Goal: Communication & Community: Share content

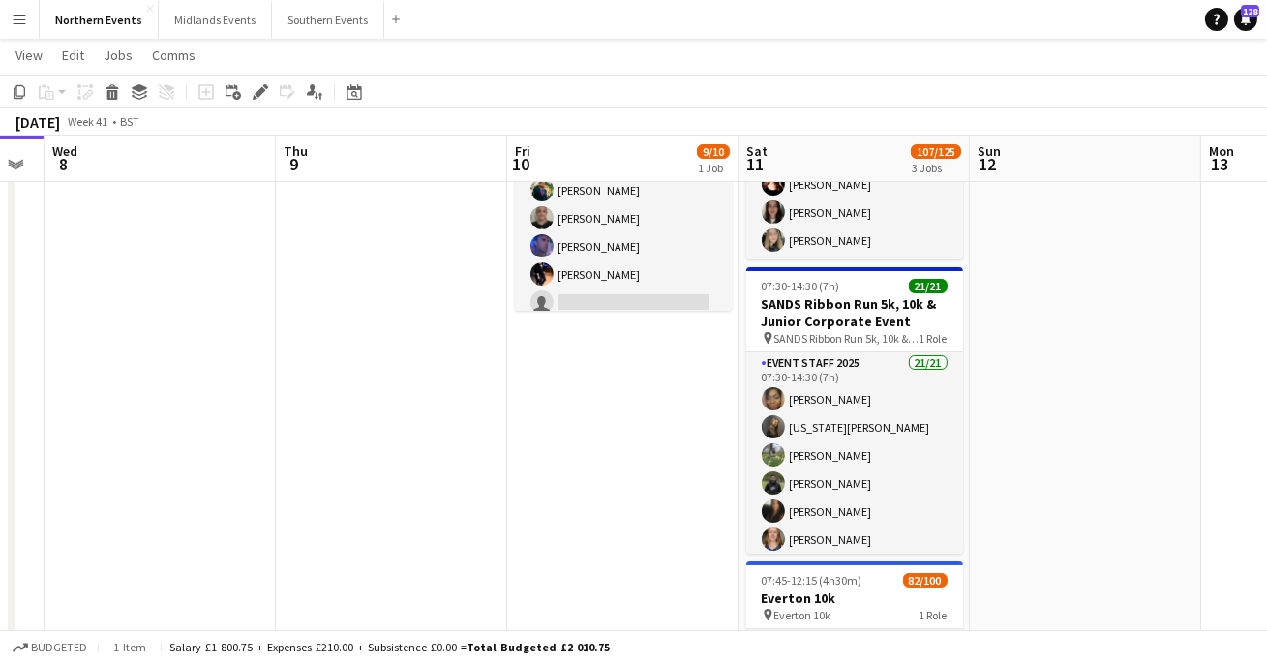
scroll to position [202, 0]
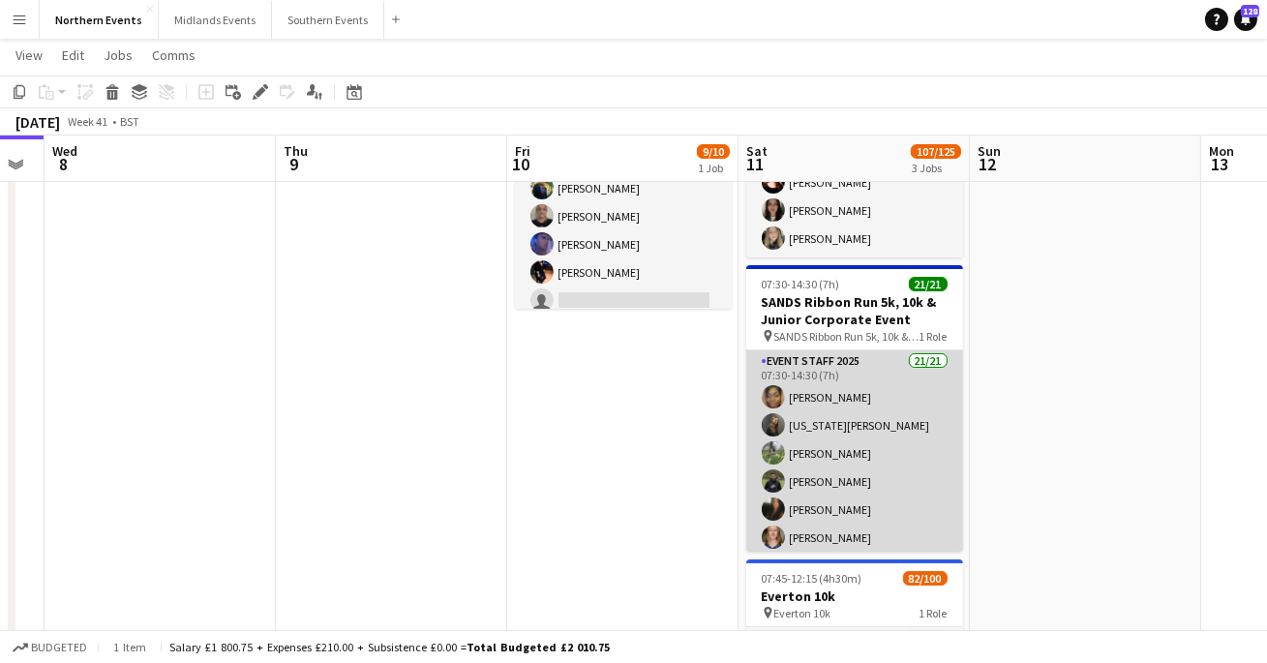
click at [876, 496] on app-card-role "Event Staff 2025 21/21 07:30-14:30 (7h) [PERSON_NAME] [US_STATE][PERSON_NAME] […" at bounding box center [854, 663] width 217 height 627
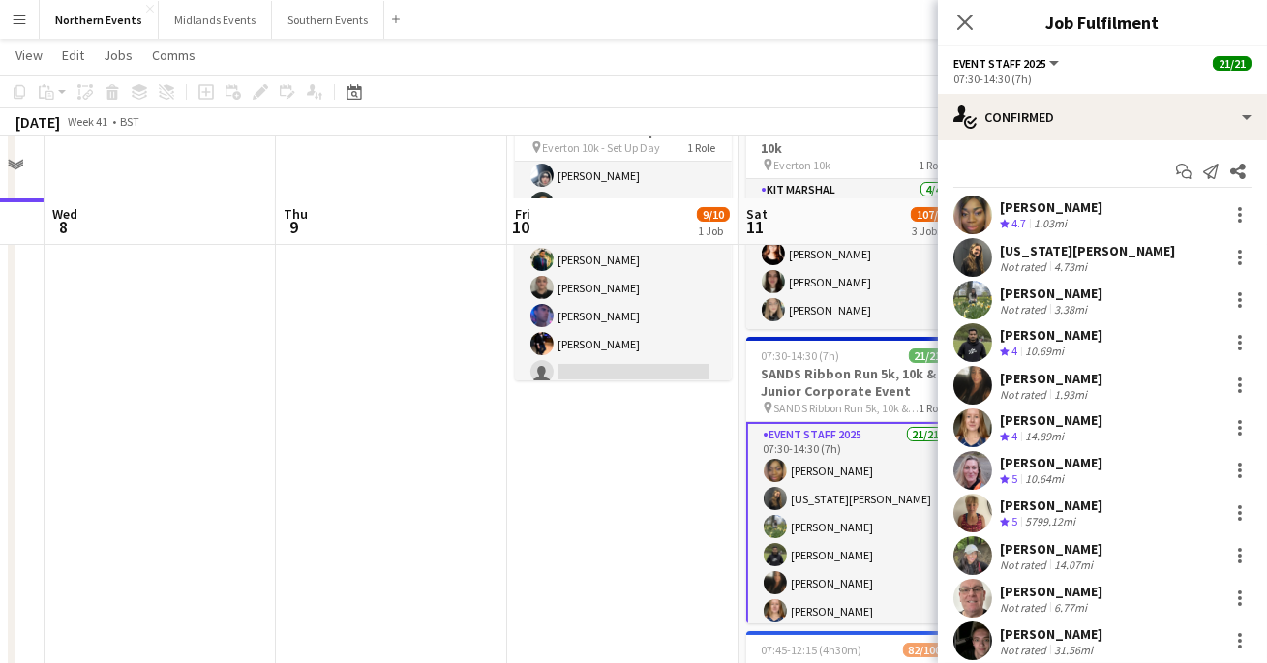
scroll to position [0, 0]
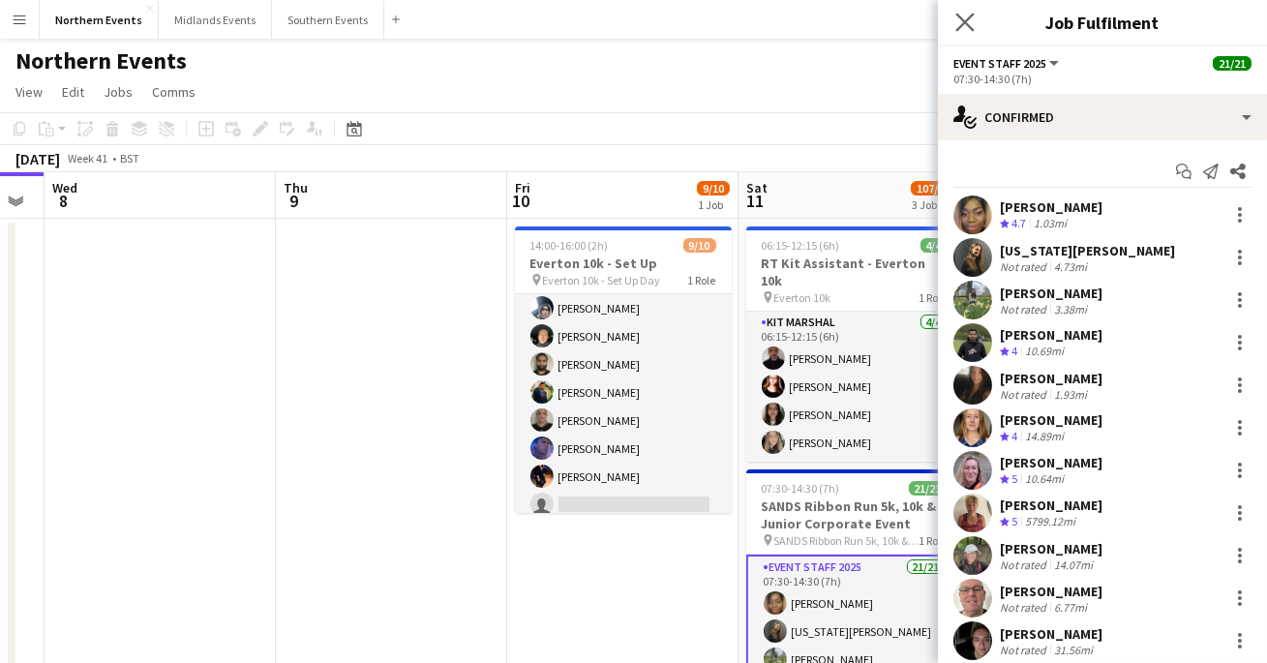
click at [962, 33] on app-icon "Close pop-in" at bounding box center [966, 23] width 28 height 28
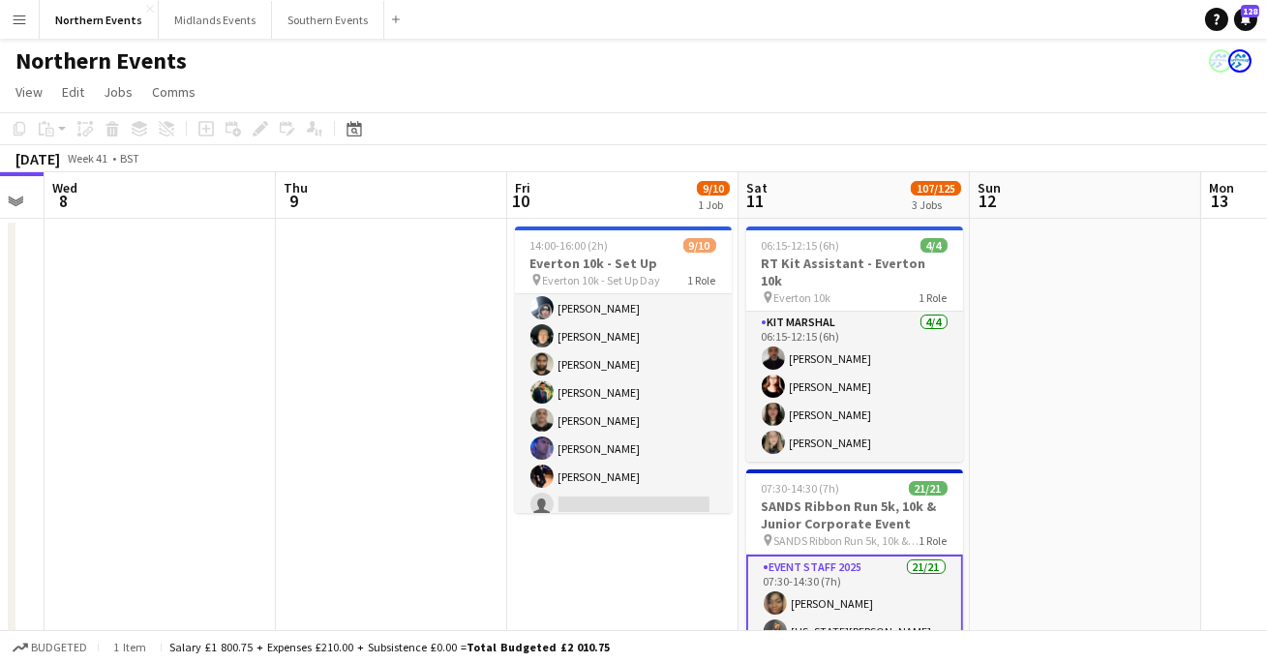
click at [19, 14] on app-icon "Menu" at bounding box center [19, 19] width 15 height 15
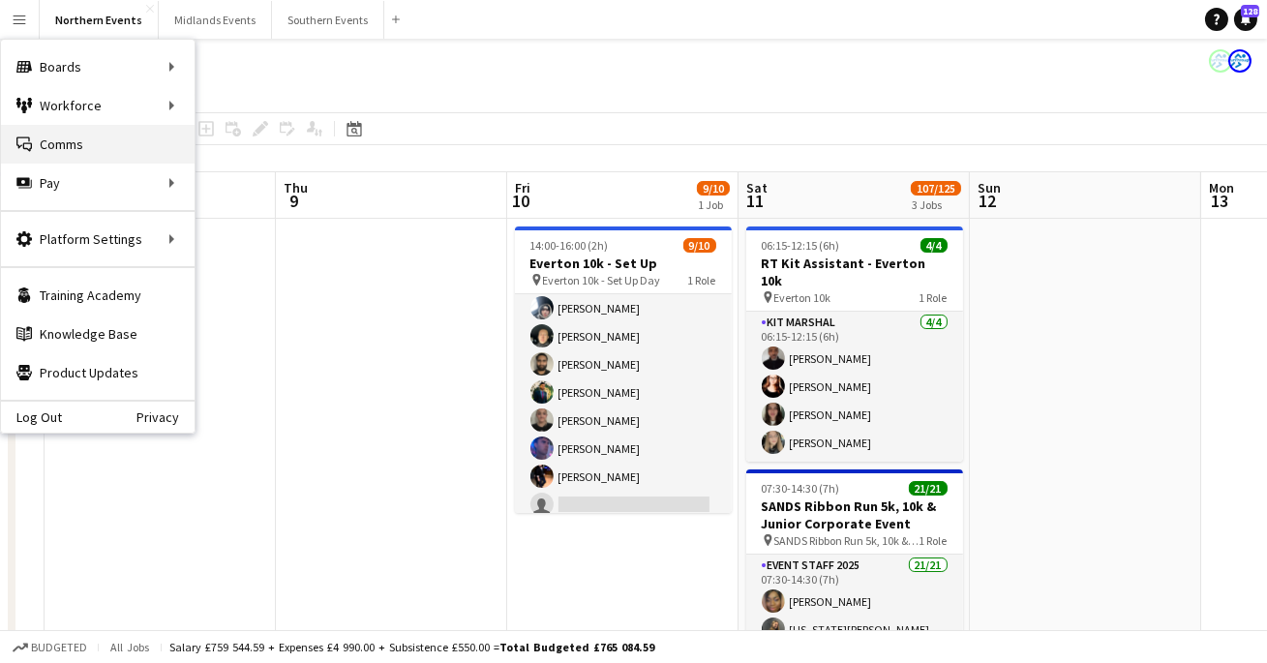
click at [93, 154] on link "Comms Comms" at bounding box center [98, 144] width 194 height 39
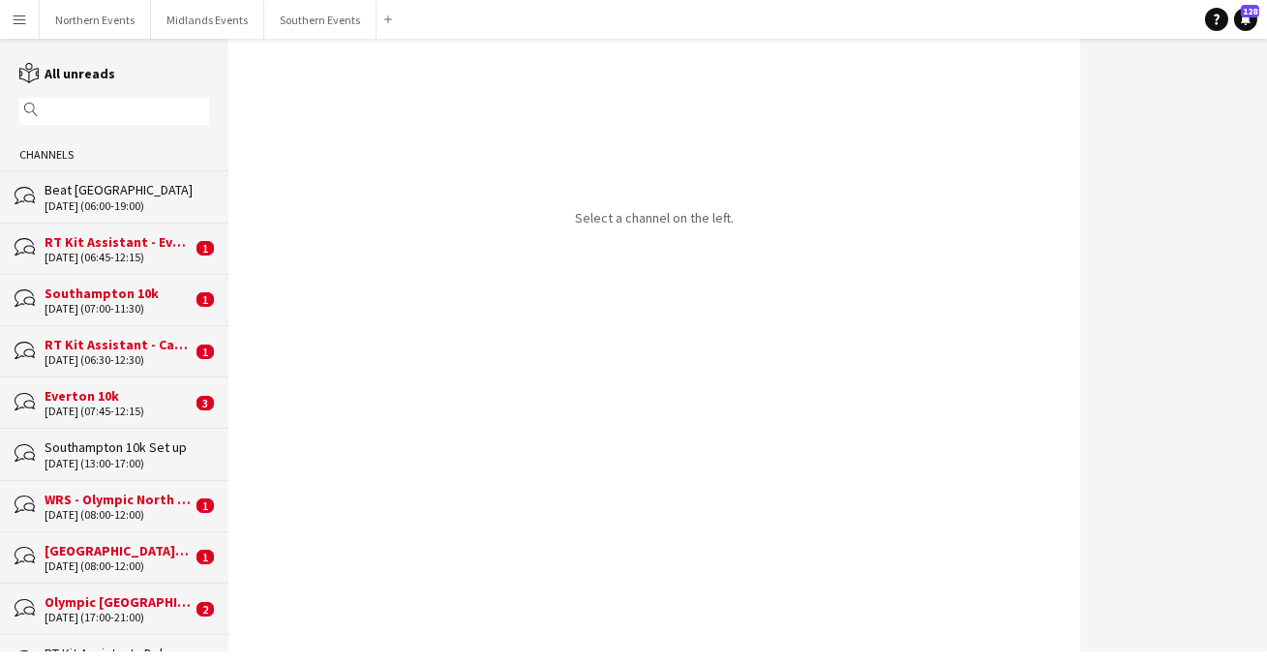
click at [139, 112] on input "text" at bounding box center [124, 111] width 162 height 17
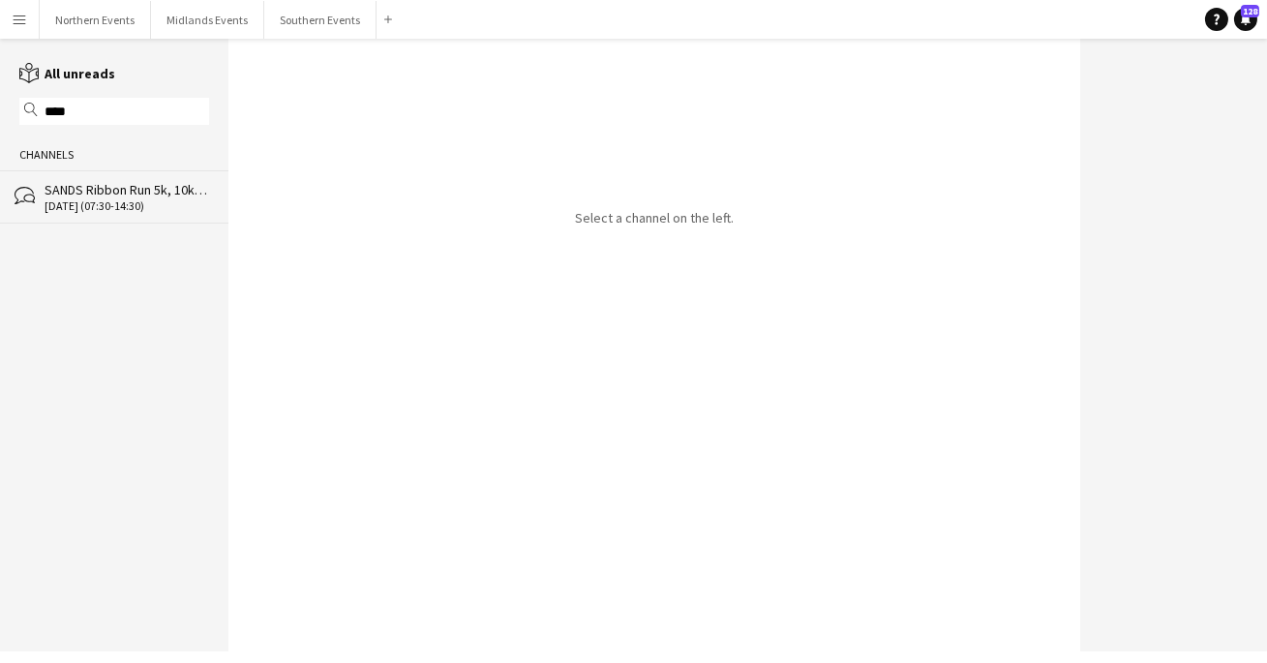
type input "****"
click at [138, 217] on div "bubbles SANDS Ribbon Run 5k, 10k & Junior Corporate Event [DATE] (07:30-14:30)" at bounding box center [114, 196] width 228 height 52
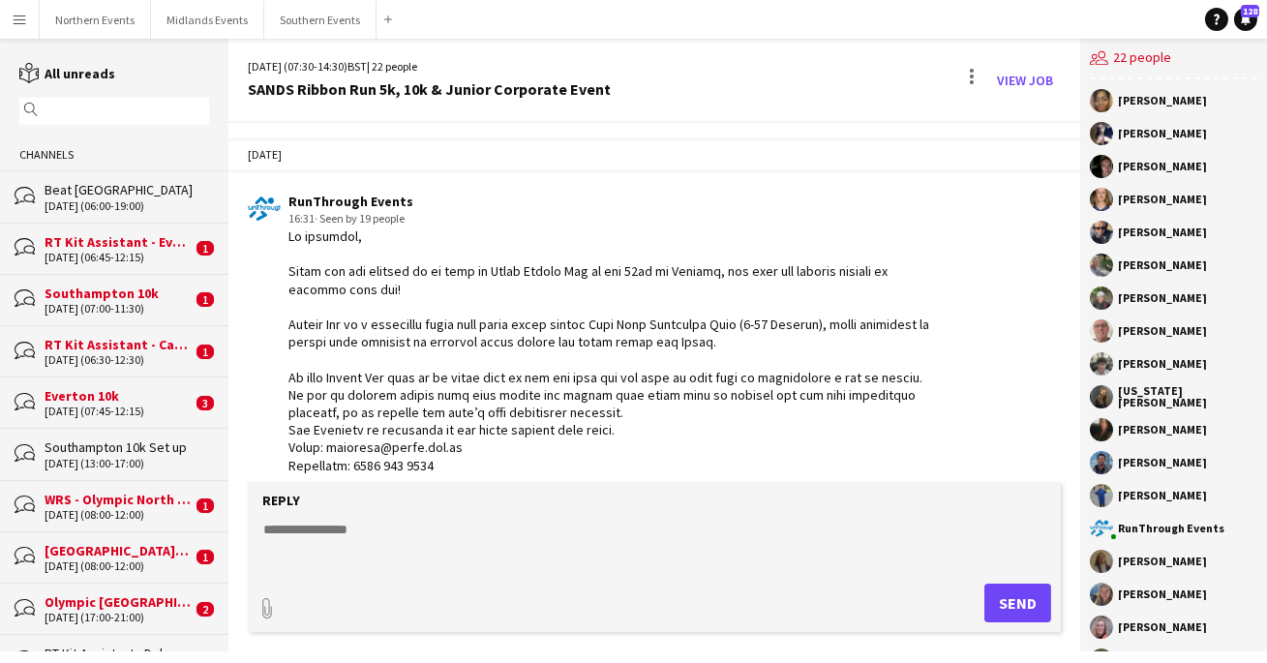
scroll to position [772, 0]
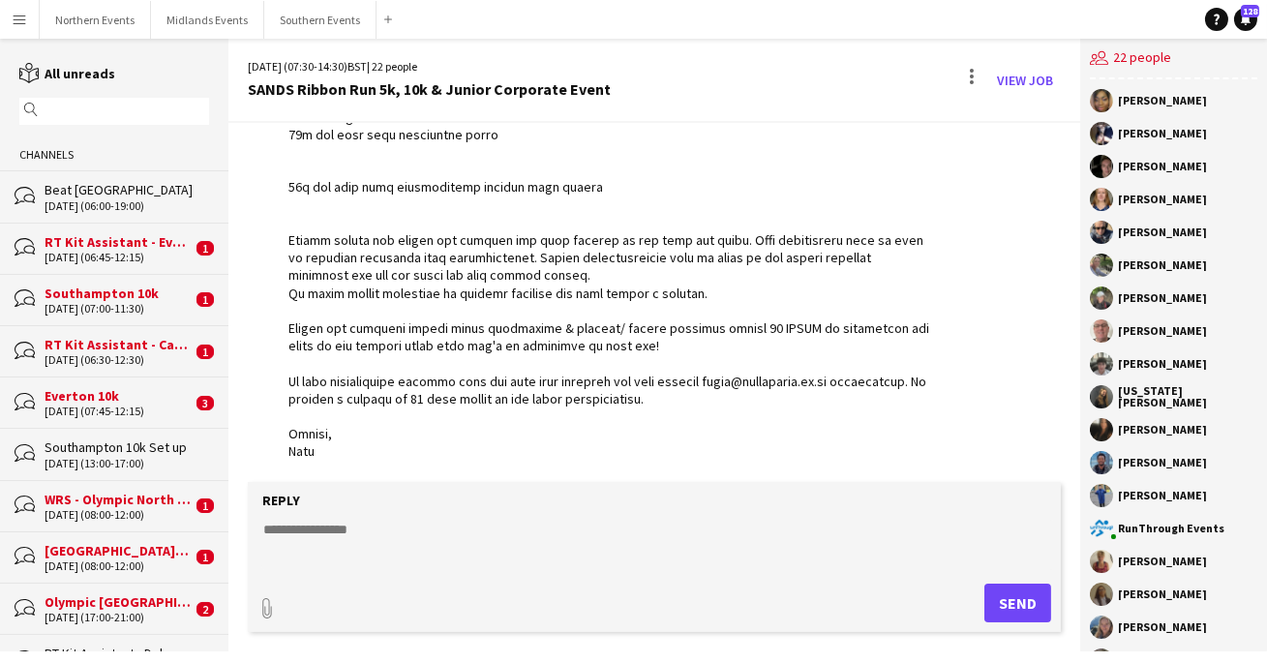
click at [369, 534] on textarea at bounding box center [658, 545] width 794 height 50
paste textarea "**********"
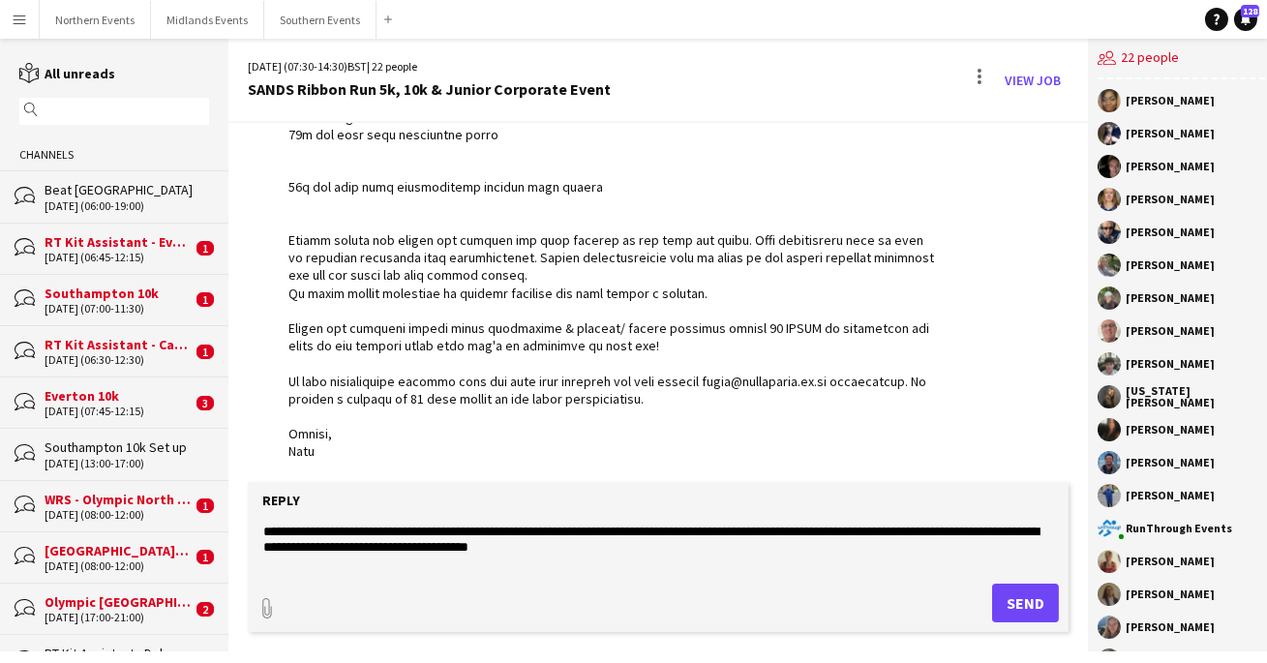
scroll to position [97, 0]
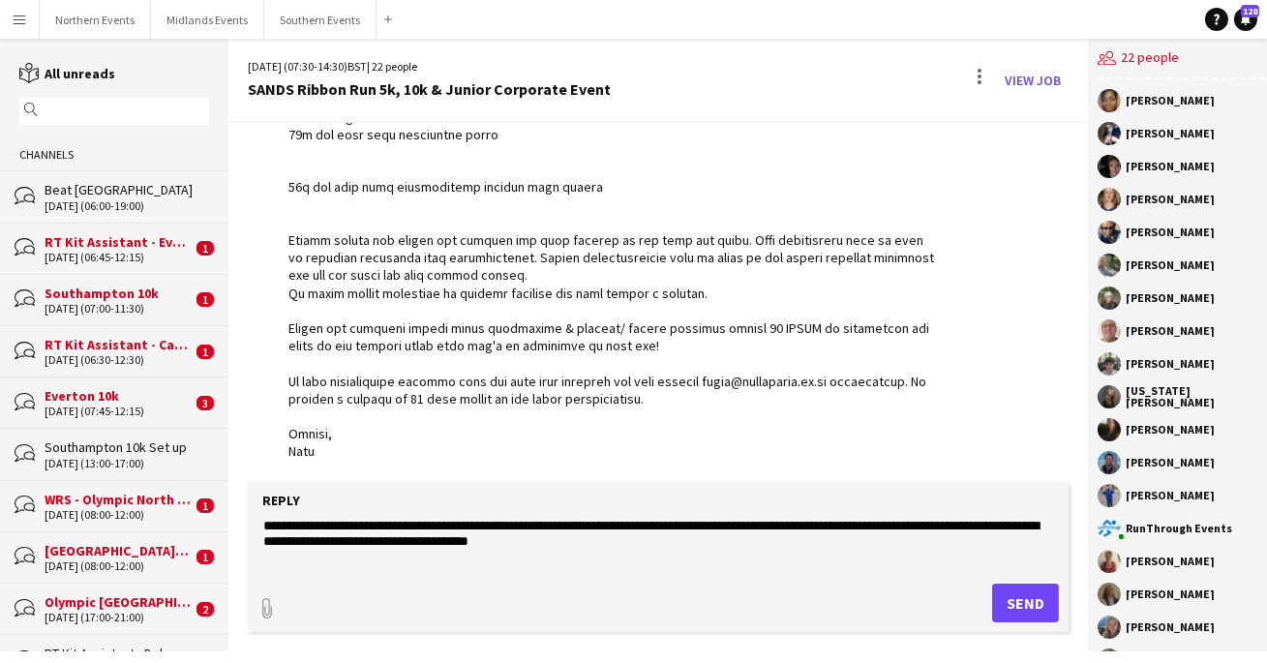
type textarea "**********"
click at [1032, 598] on button "Send" at bounding box center [1025, 603] width 67 height 39
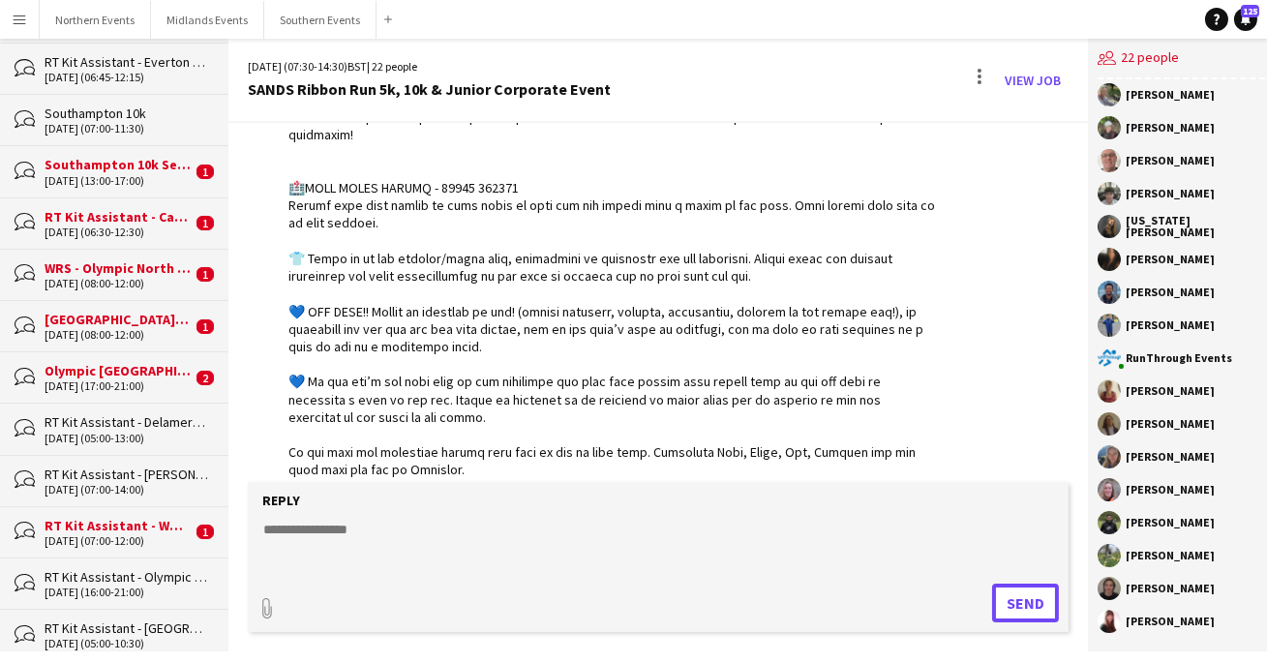
scroll to position [436, 0]
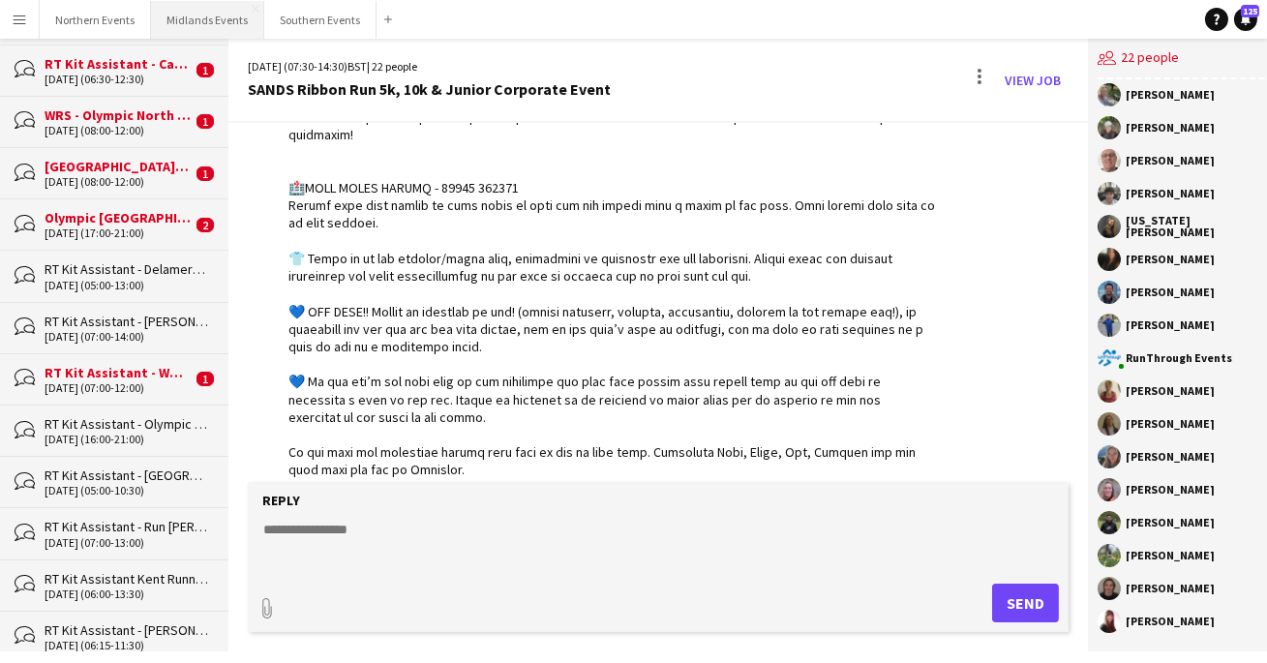
click at [196, 15] on button "Midlands Events Close" at bounding box center [207, 20] width 113 height 38
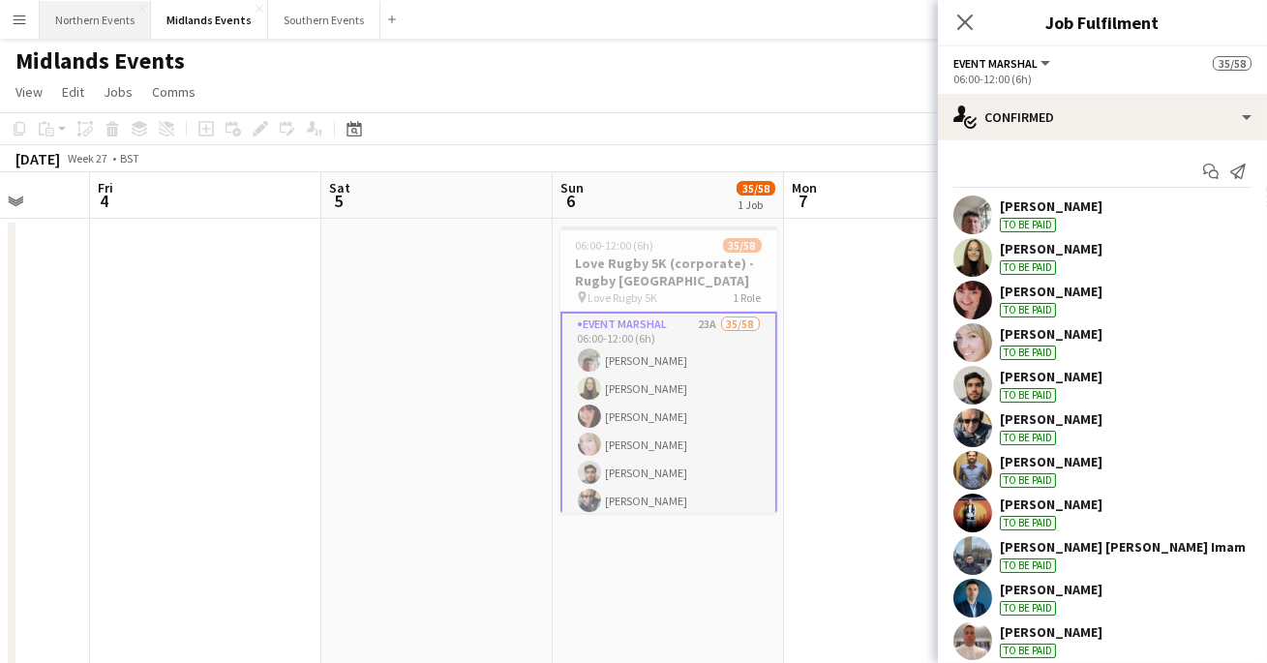
click at [103, 26] on button "Northern Events Close" at bounding box center [95, 20] width 111 height 38
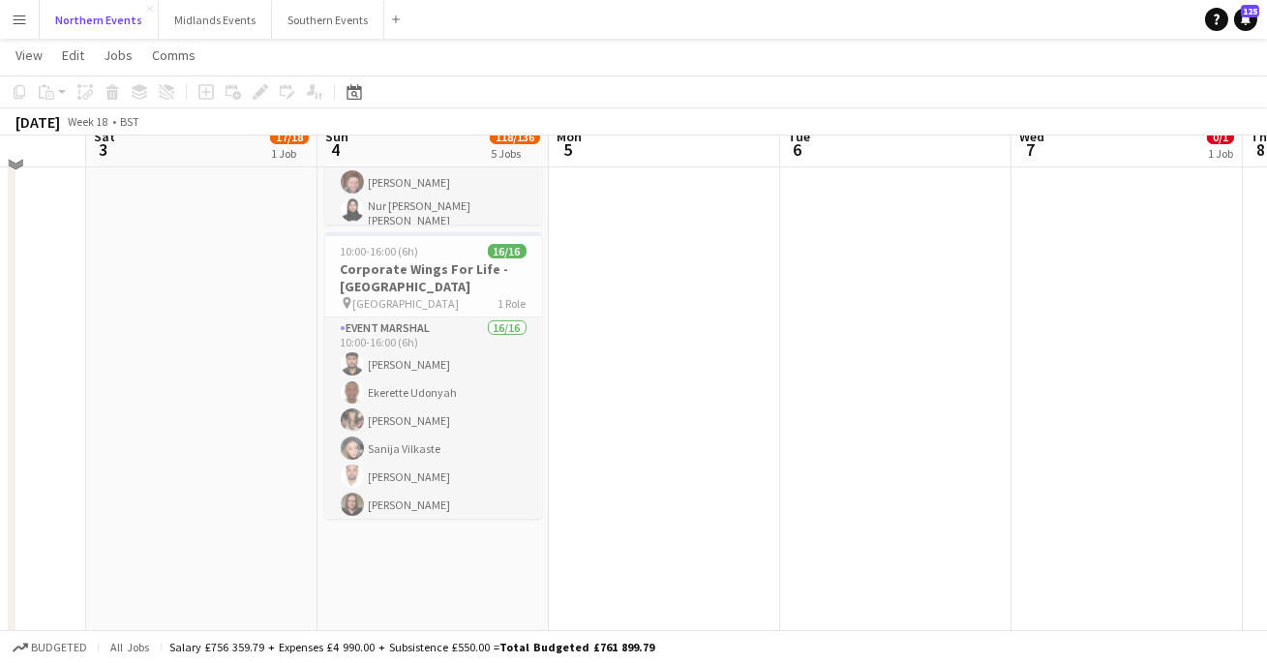
scroll to position [957, 0]
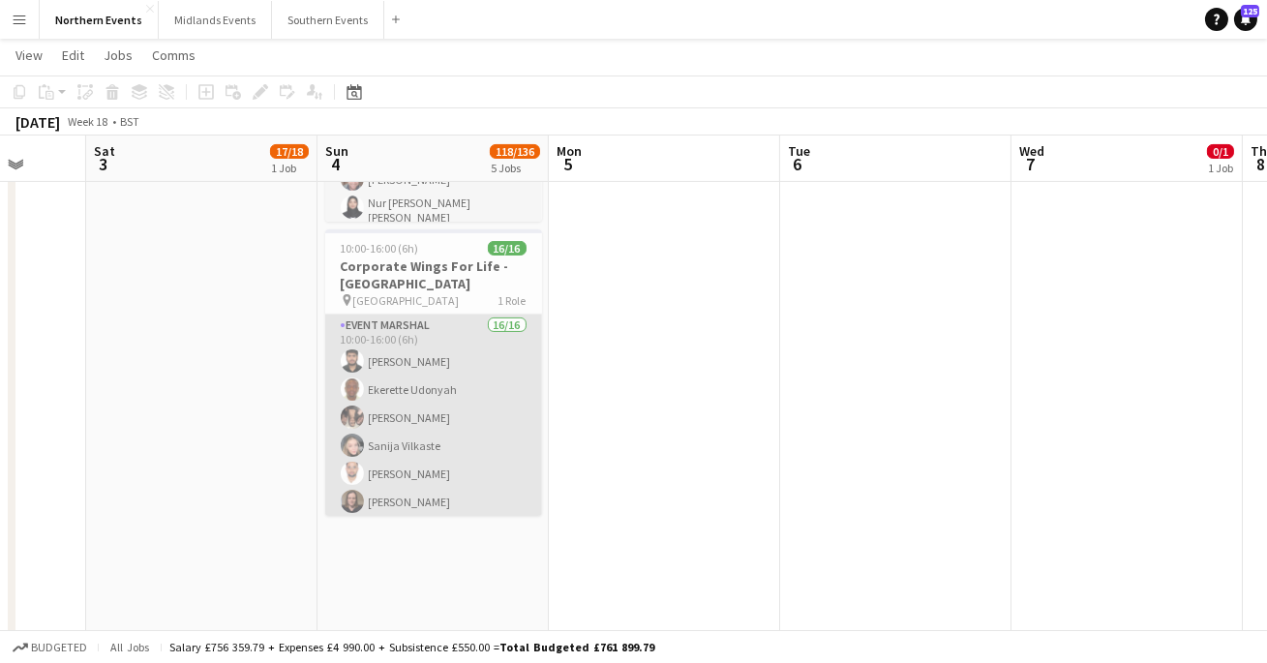
click at [432, 426] on app-card-role "Event Marshal 16/16 10:00-16:00 (6h) [PERSON_NAME] [PERSON_NAME] [PERSON_NAME] …" at bounding box center [433, 558] width 217 height 487
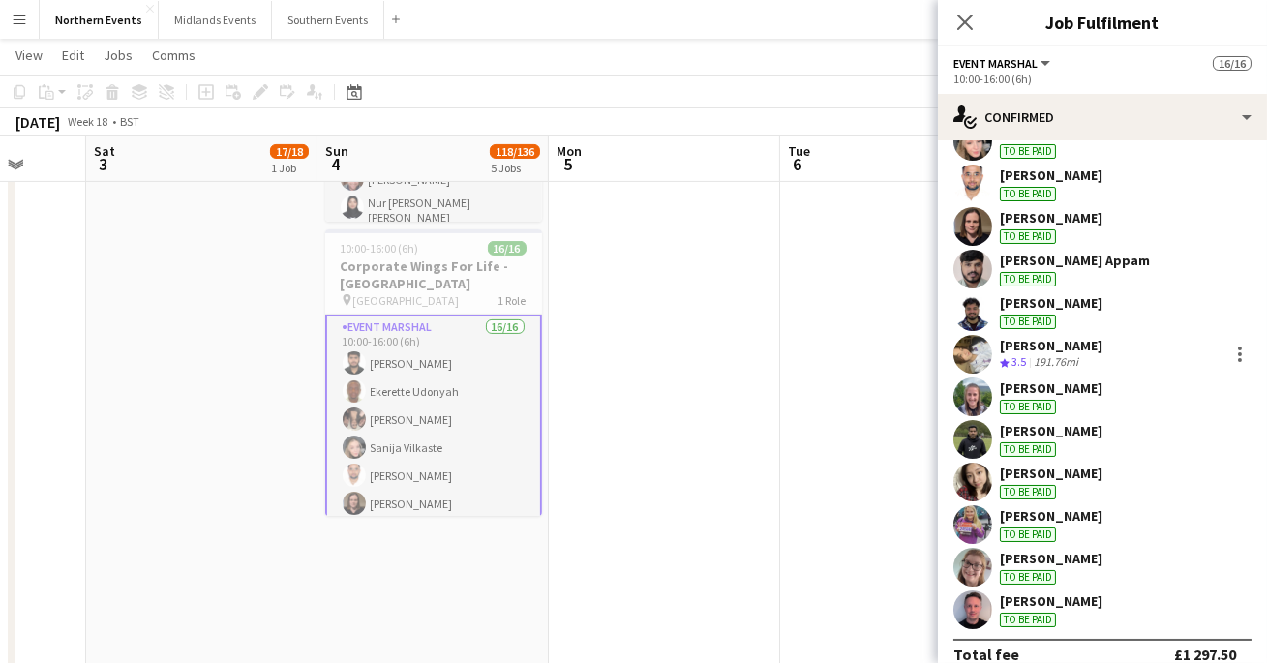
scroll to position [325, 0]
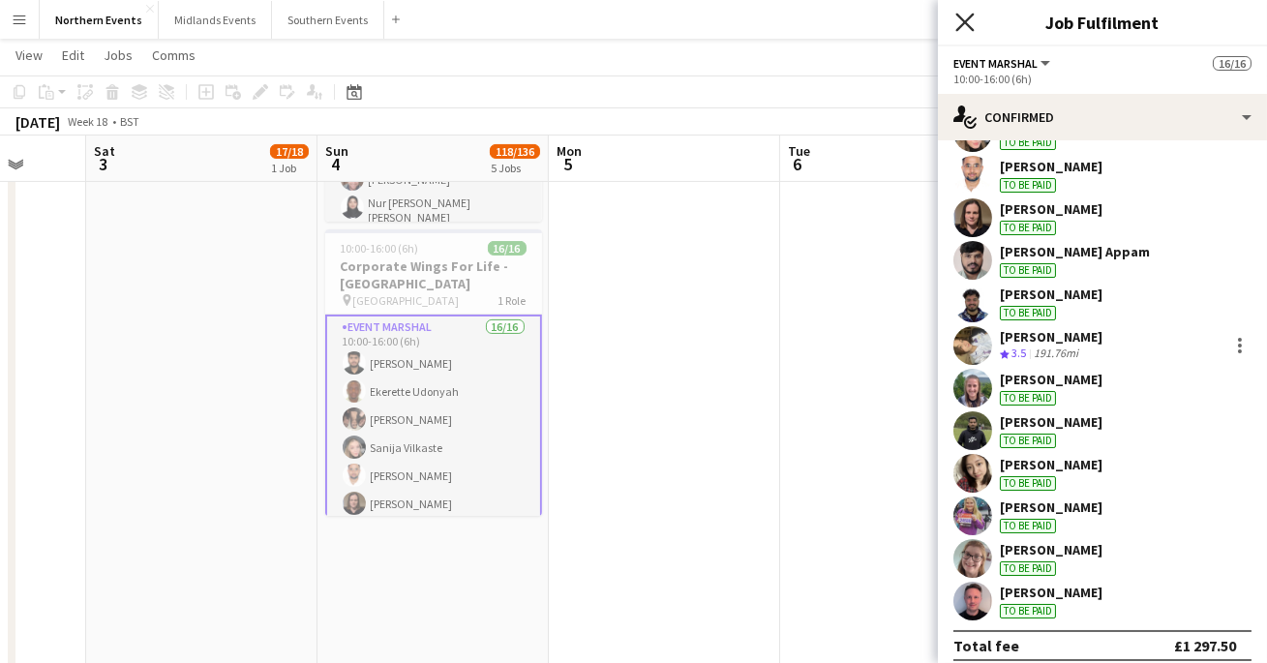
click at [958, 17] on icon "Close pop-in" at bounding box center [964, 22] width 18 height 18
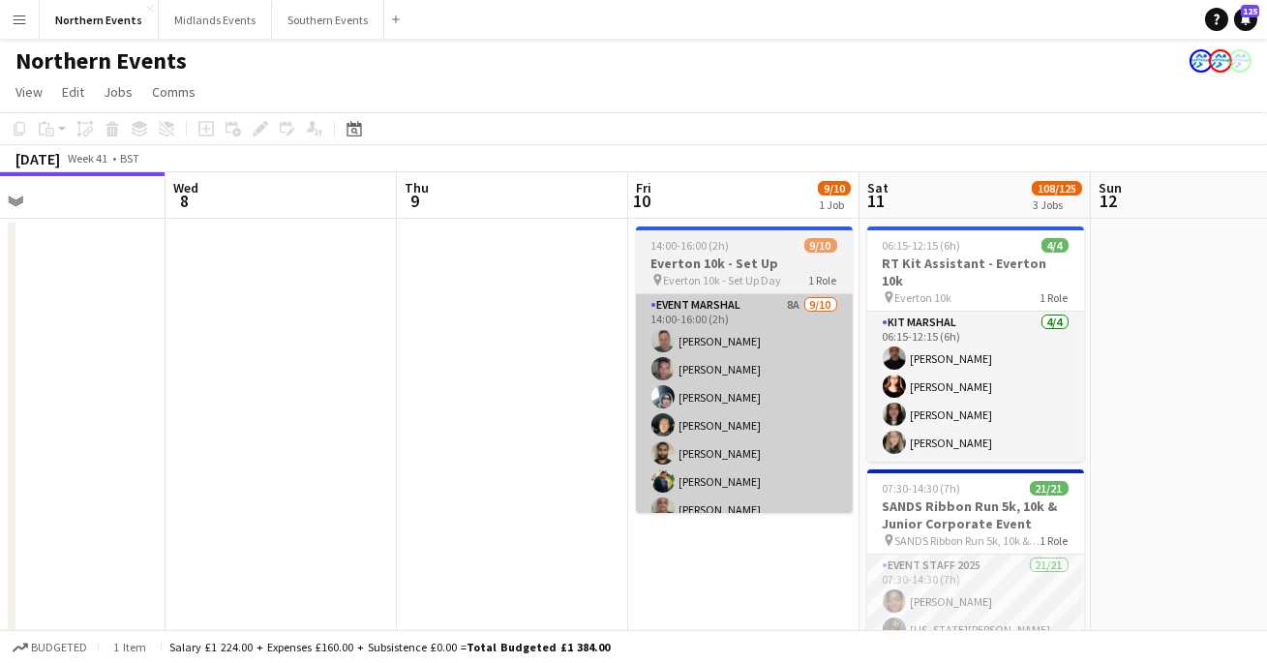
scroll to position [0, 520]
